Goal: Task Accomplishment & Management: Manage account settings

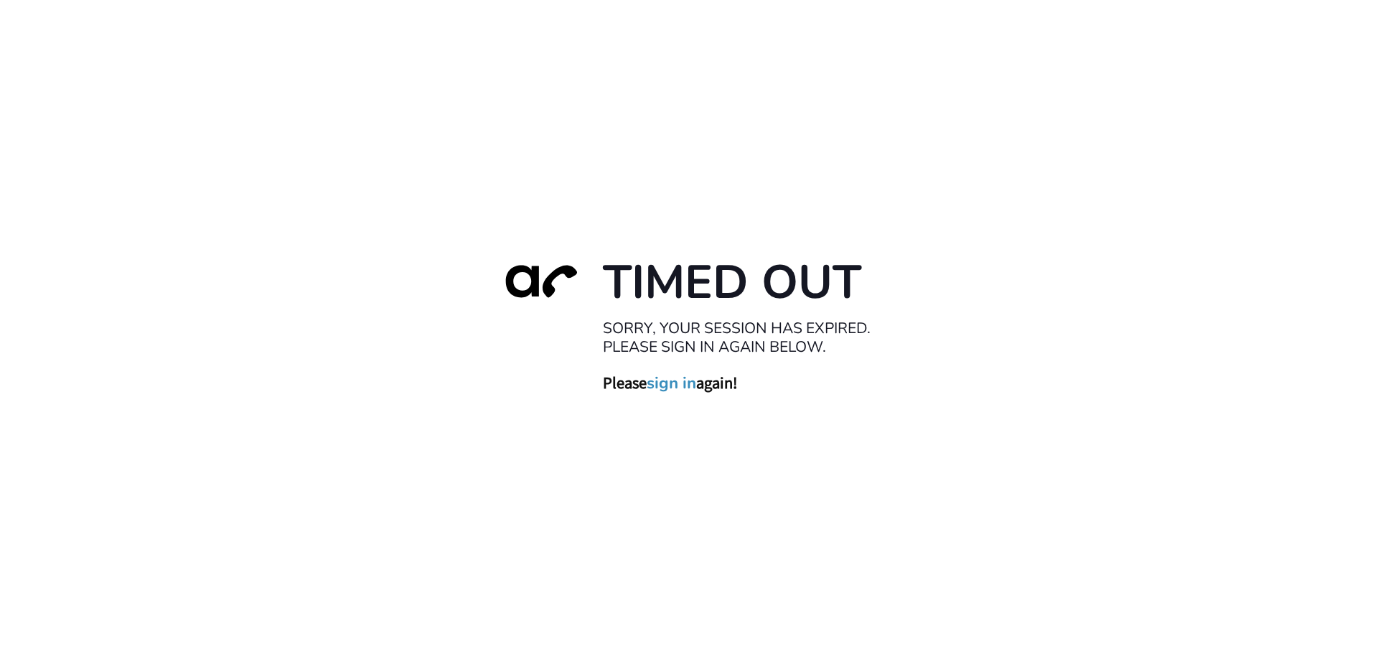
click at [667, 377] on link "sign in" at bounding box center [672, 382] width 50 height 20
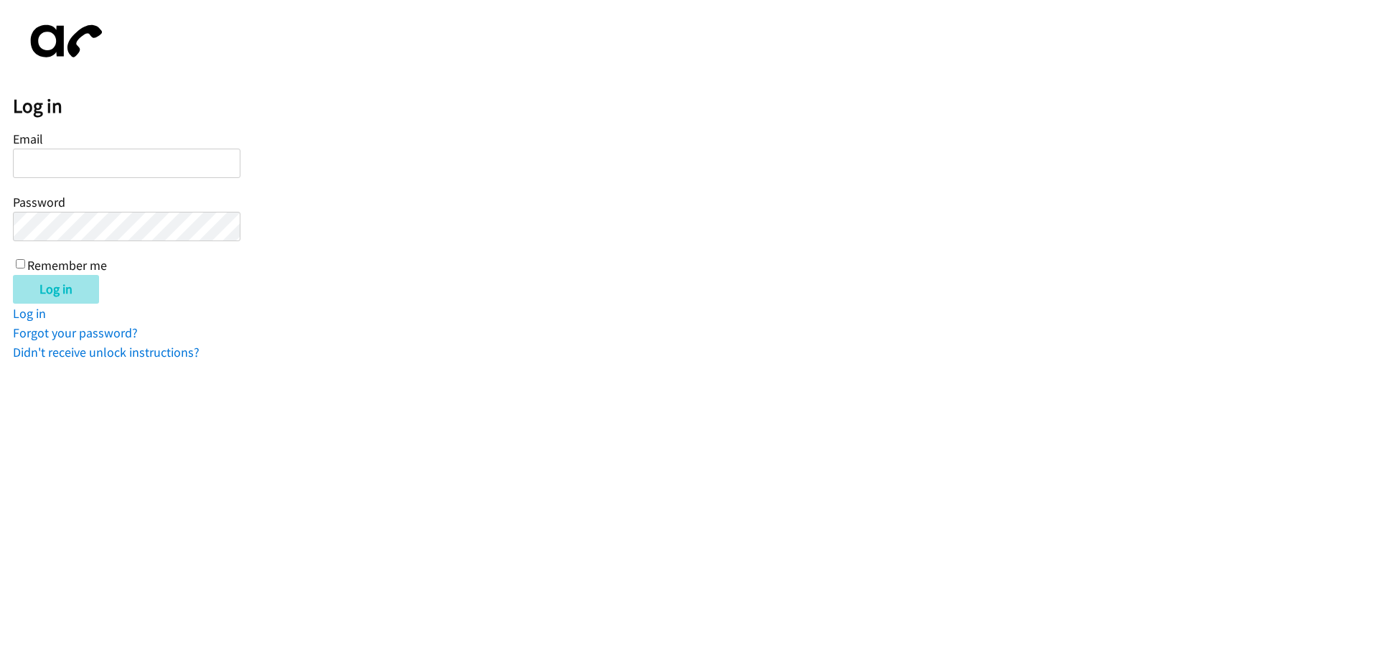
type input "jotero@lendingpoint.com"
click at [75, 278] on input "Log in" at bounding box center [56, 289] width 86 height 29
